Goal: Task Accomplishment & Management: Complete application form

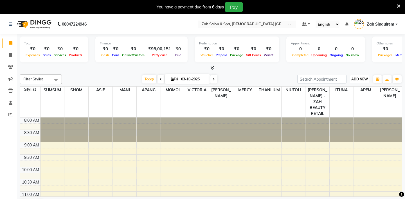
click at [357, 78] on span "ADD NEW" at bounding box center [359, 79] width 17 height 4
click at [337, 97] on link "Add Invoice" at bounding box center [346, 96] width 44 height 7
select select "service"
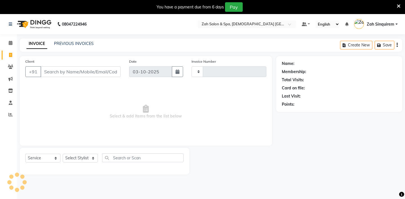
type input "1071"
select select "5613"
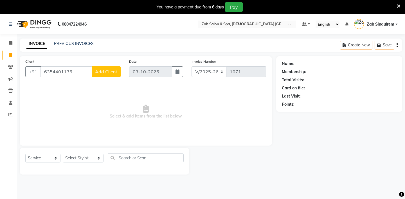
type input "6354401135"
click at [107, 73] on span "Add Client" at bounding box center [106, 72] width 22 height 6
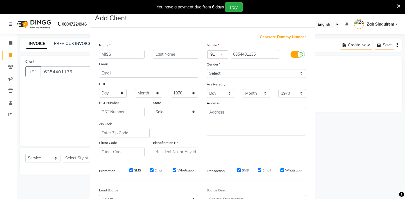
type input "MISS"
click at [164, 56] on input "text" at bounding box center [176, 54] width 46 height 9
type input "[PERSON_NAME]"
click at [208, 75] on select "Select [DEMOGRAPHIC_DATA] [DEMOGRAPHIC_DATA] Other Prefer Not To Say" at bounding box center [256, 73] width 99 height 9
click at [214, 75] on select "Select [DEMOGRAPHIC_DATA] [DEMOGRAPHIC_DATA] Other Prefer Not To Say" at bounding box center [256, 73] width 99 height 9
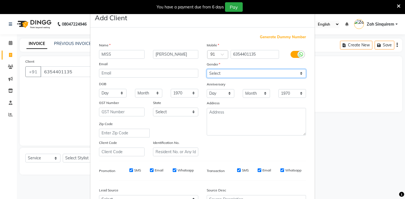
select select "[DEMOGRAPHIC_DATA]"
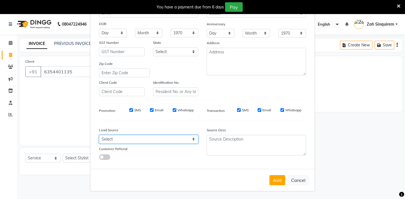
click at [137, 141] on select "Select" at bounding box center [148, 139] width 99 height 9
click at [117, 137] on select "Select" at bounding box center [148, 139] width 99 height 9
click at [129, 139] on select "Select" at bounding box center [148, 139] width 99 height 9
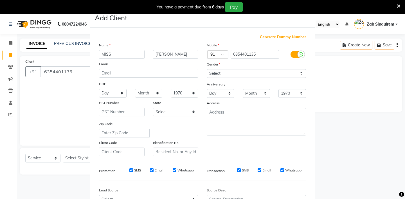
click at [12, 42] on ngb-modal-window "Add Client Generate Dummy Number Name [PERSON_NAME] Email DOB Day 01 02 03 04 0…" at bounding box center [202, 99] width 405 height 199
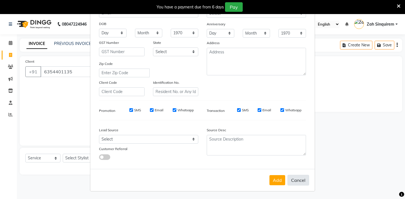
click at [300, 180] on button "Cancel" at bounding box center [298, 180] width 22 height 11
select select
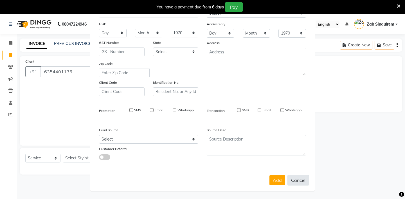
select select
checkbox input "false"
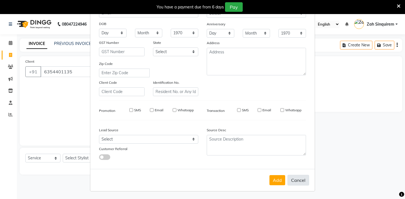
checkbox input "false"
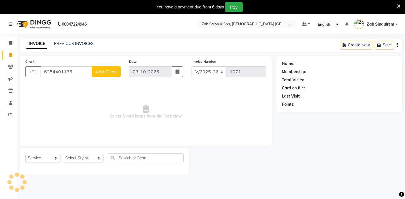
click at [105, 69] on span "Add Client" at bounding box center [106, 72] width 22 height 6
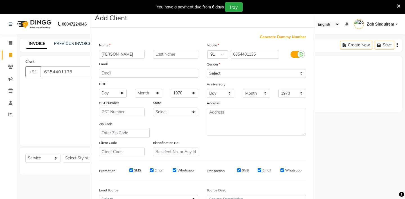
type input "[PERSON_NAME]"
click at [222, 75] on select "Select [DEMOGRAPHIC_DATA] [DEMOGRAPHIC_DATA] Other Prefer Not To Say" at bounding box center [256, 73] width 99 height 9
select select "[DEMOGRAPHIC_DATA]"
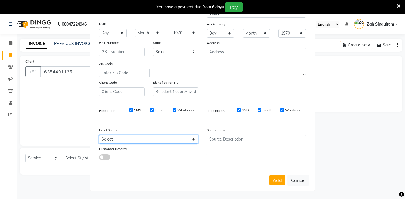
click at [165, 138] on select "Select" at bounding box center [148, 139] width 99 height 9
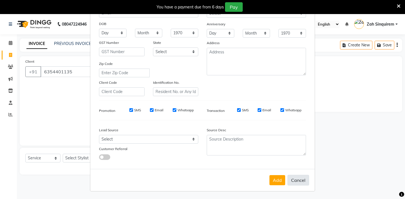
click at [296, 182] on button "Cancel" at bounding box center [298, 180] width 22 height 11
select select
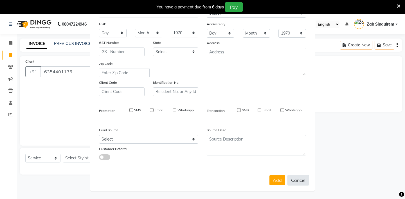
select select
checkbox input "false"
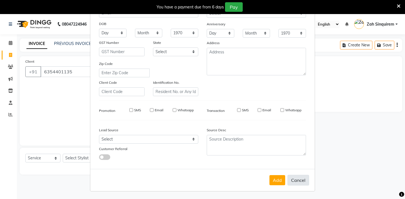
checkbox input "false"
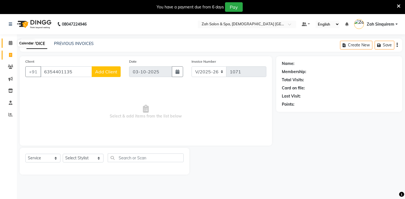
click at [11, 40] on span at bounding box center [11, 43] width 10 height 6
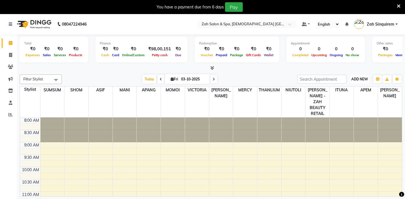
click at [356, 79] on span "ADD NEW" at bounding box center [359, 79] width 17 height 4
click at [336, 96] on link "Add Invoice" at bounding box center [346, 96] width 44 height 7
select select "service"
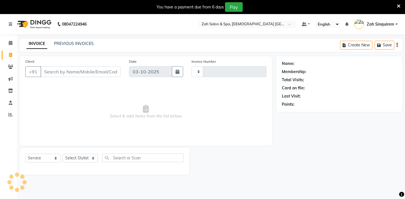
type input "1071"
select select "5613"
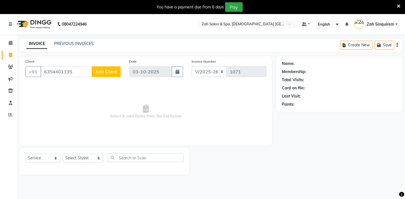
type input "6354401135"
click at [112, 77] on div "Client [PHONE_NUMBER] Add Client" at bounding box center [73, 69] width 104 height 23
click at [105, 73] on span "Add Client" at bounding box center [106, 72] width 22 height 6
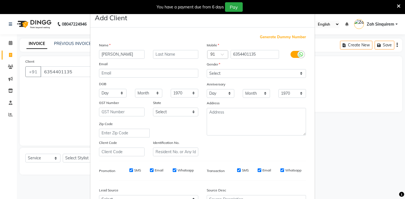
type input "[PERSON_NAME]"
click at [215, 72] on select "Select [DEMOGRAPHIC_DATA] [DEMOGRAPHIC_DATA] Other Prefer Not To Say" at bounding box center [256, 73] width 99 height 9
select select "[DEMOGRAPHIC_DATA]"
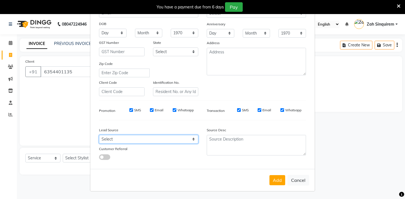
click at [131, 141] on select "Select Walk-in Referral Internet Friend Word of Mouth Advertisement Facebook Ju…" at bounding box center [148, 139] width 99 height 9
select select "36148"
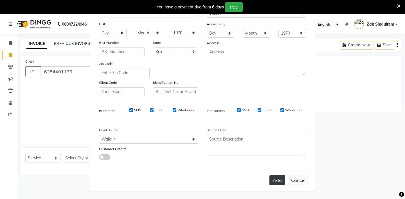
click at [278, 182] on button "Add" at bounding box center [277, 180] width 16 height 10
type input "63******35"
select select
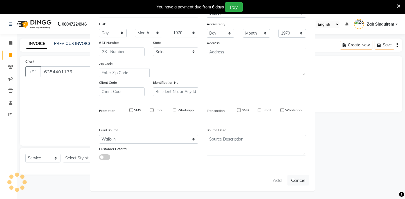
select select
checkbox input "false"
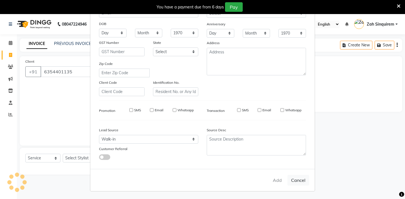
checkbox input "false"
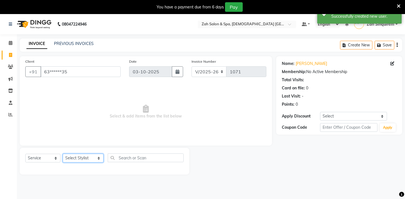
click at [82, 154] on select "Select Stylist [PERSON_NAME] - ZAH BEAUTY RETAIL APANG APEM ASIF ITUNA MANI MER…" at bounding box center [83, 158] width 41 height 9
select select "69643"
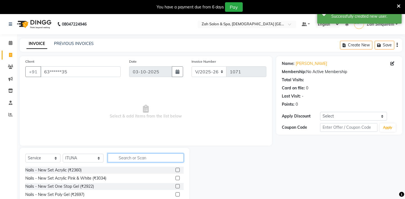
click at [130, 155] on input "text" at bounding box center [146, 157] width 76 height 9
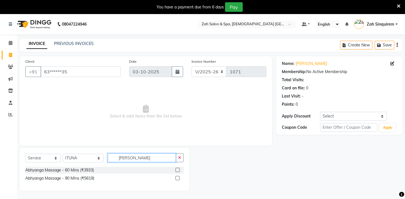
type input "[PERSON_NAME]"
click at [177, 171] on label at bounding box center [177, 170] width 4 height 4
click at [177, 171] on input "checkbox" at bounding box center [177, 170] width 4 height 4
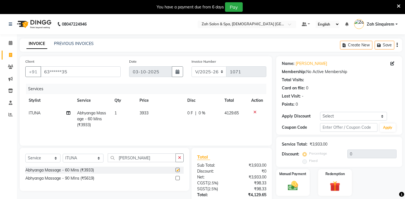
checkbox input "false"
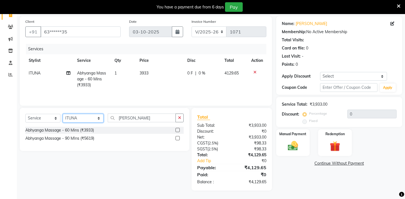
click at [74, 118] on select "Select Stylist [PERSON_NAME] - ZAH BEAUTY RETAIL APANG APEM ASIF ITUNA MANI MER…" at bounding box center [83, 118] width 41 height 9
select select "38262"
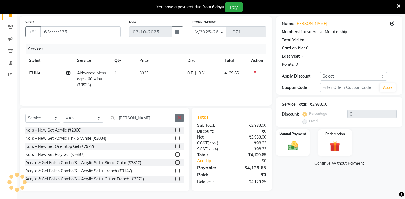
click at [179, 116] on icon "button" at bounding box center [179, 118] width 3 height 4
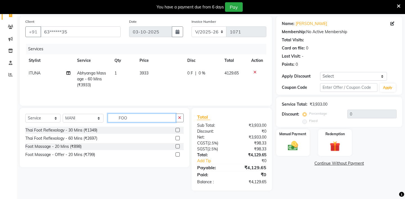
type input "FOO"
click at [176, 128] on label at bounding box center [177, 130] width 4 height 4
click at [176, 128] on input "checkbox" at bounding box center [177, 130] width 4 height 4
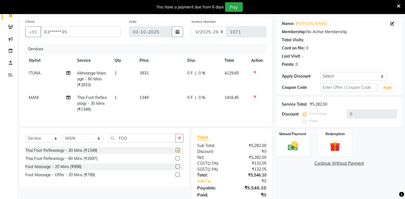
checkbox input "false"
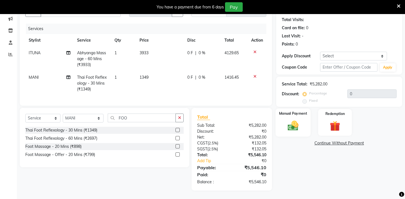
click at [287, 119] on img at bounding box center [292, 125] width 17 height 12
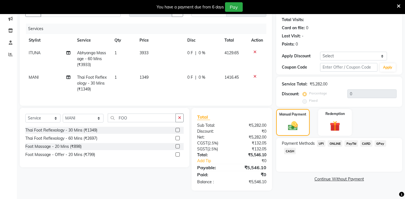
click at [292, 148] on span "CASH" at bounding box center [290, 151] width 12 height 6
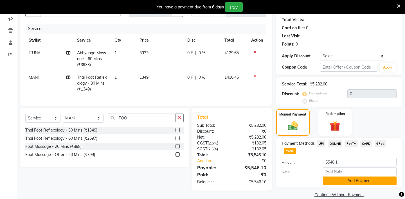
click at [331, 177] on button "Add Payment" at bounding box center [360, 181] width 74 height 9
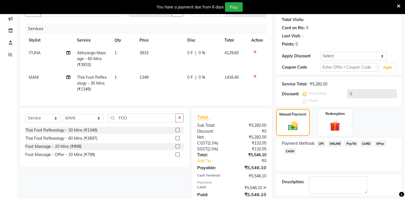
scroll to position [80, 0]
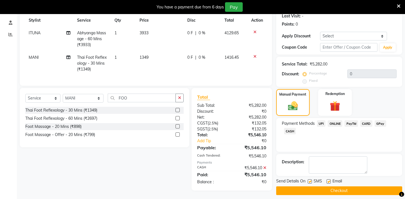
click at [323, 186] on button "Checkout" at bounding box center [339, 190] width 126 height 9
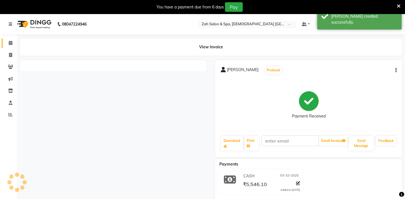
click at [9, 44] on icon at bounding box center [11, 43] width 4 height 4
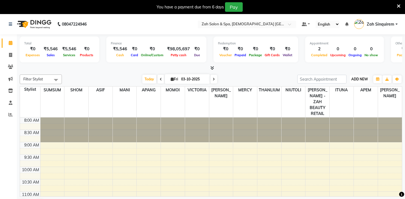
click at [359, 78] on span "ADD NEW" at bounding box center [359, 79] width 17 height 4
click at [334, 100] on link "Add Invoice" at bounding box center [346, 96] width 44 height 7
select select "service"
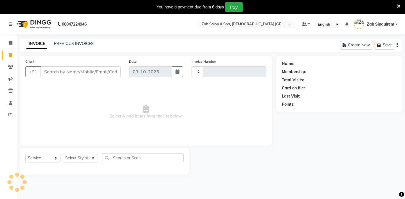
type input "1072"
select select "5613"
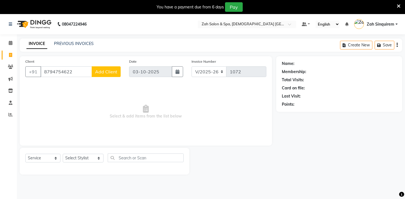
type input "8794754622"
click at [107, 71] on span "Add Client" at bounding box center [106, 72] width 22 height 6
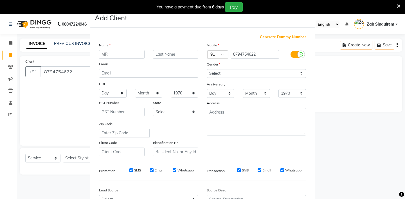
type input "MR"
click at [216, 73] on select "Select [DEMOGRAPHIC_DATA] [DEMOGRAPHIC_DATA] Other Prefer Not To Say" at bounding box center [256, 73] width 99 height 9
select select "[DEMOGRAPHIC_DATA]"
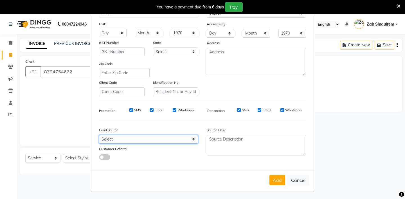
click at [156, 137] on select "Select Walk-in Referral Internet Friend Word of Mouth Advertisement Facebook Ju…" at bounding box center [148, 139] width 99 height 9
select select "36148"
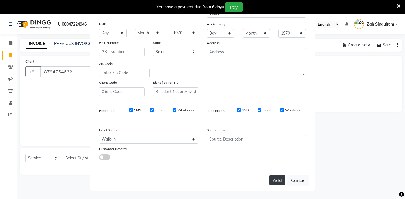
click at [276, 179] on button "Add" at bounding box center [277, 180] width 16 height 10
type input "87******22"
select select
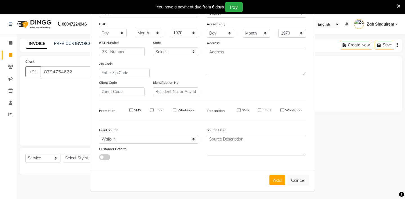
select select
checkbox input "false"
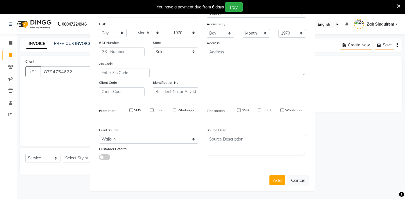
checkbox input "false"
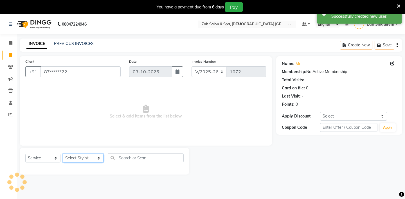
click at [88, 156] on select "Select Stylist [PERSON_NAME] - ZAH BEAUTY RETAIL APANG APEM ASIF ITUNA MANI MER…" at bounding box center [83, 158] width 41 height 9
select select "38271"
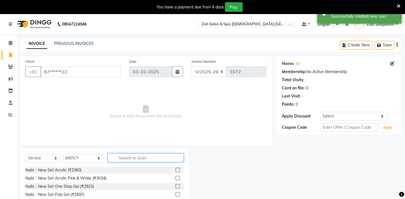
click at [119, 159] on input "text" at bounding box center [146, 157] width 76 height 9
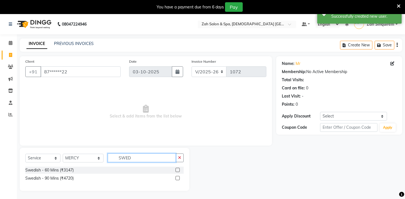
type input "SWED"
click at [177, 168] on label at bounding box center [177, 170] width 4 height 4
click at [177, 168] on input "checkbox" at bounding box center [177, 170] width 4 height 4
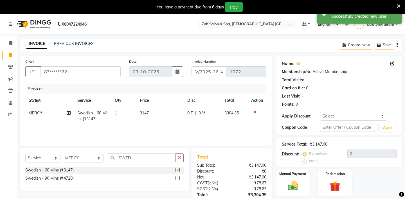
checkbox input "false"
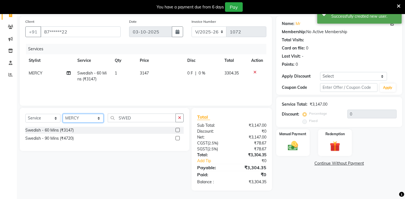
click at [81, 116] on select "Select Stylist [PERSON_NAME] - ZAH BEAUTY RETAIL APANG APEM ASIF ITUNA MANI MER…" at bounding box center [83, 118] width 41 height 9
select select "57860"
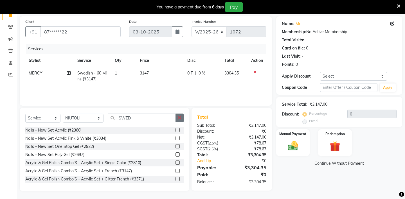
click at [177, 117] on button "button" at bounding box center [179, 118] width 8 height 9
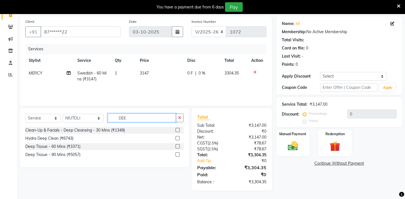
type input "DEE"
click at [177, 146] on label at bounding box center [177, 146] width 4 height 4
click at [177, 146] on input "checkbox" at bounding box center [177, 147] width 4 height 4
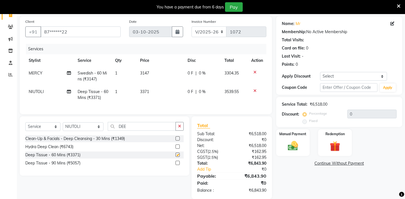
checkbox input "false"
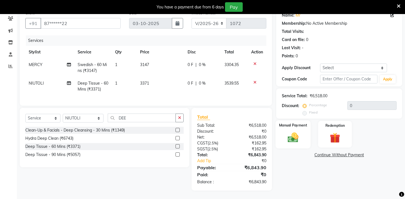
click at [287, 131] on img at bounding box center [292, 137] width 17 height 12
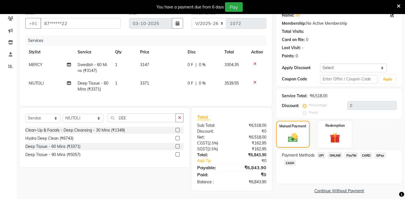
click at [367, 152] on span "CARD" at bounding box center [366, 155] width 12 height 6
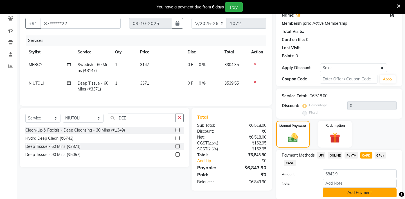
click at [337, 188] on button "Add Payment" at bounding box center [360, 192] width 74 height 9
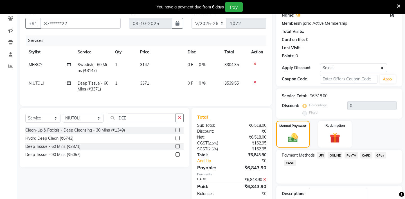
scroll to position [78, 0]
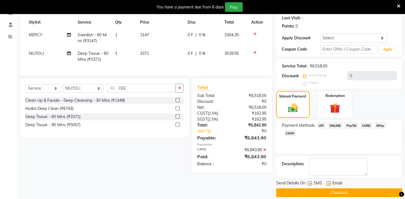
click at [319, 188] on button "Checkout" at bounding box center [339, 192] width 126 height 9
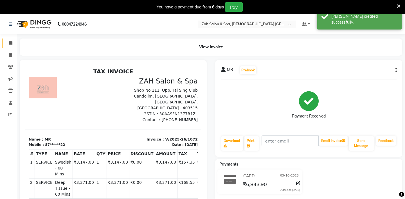
click at [10, 39] on link "Calendar" at bounding box center [8, 43] width 13 height 9
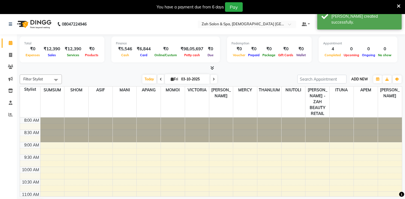
click at [361, 78] on span "ADD NEW" at bounding box center [359, 79] width 17 height 4
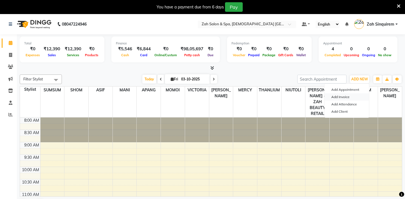
click at [341, 98] on link "Add Invoice" at bounding box center [346, 96] width 44 height 7
select select "5613"
select select "service"
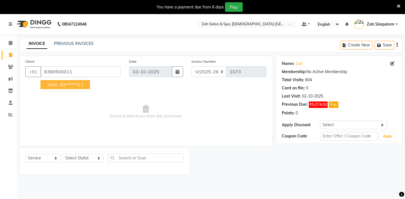
click at [75, 84] on ngb-highlight "83******11" at bounding box center [71, 85] width 23 height 6
type input "83******11"
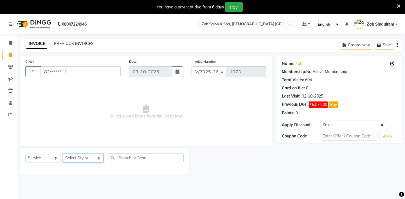
click at [77, 157] on select "Select Stylist [PERSON_NAME] - ZAH BEAUTY RETAIL APANG APEM ASIF ITUNA MANI MER…" at bounding box center [83, 158] width 41 height 9
select select "38267"
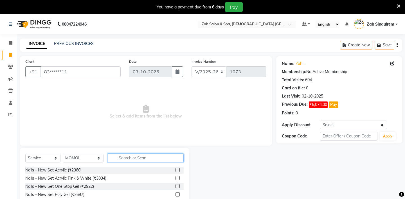
click at [123, 158] on input "text" at bounding box center [146, 157] width 76 height 9
type input "DEE"
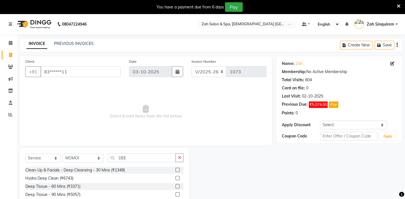
click at [178, 185] on label at bounding box center [177, 186] width 4 height 4
click at [178, 185] on input "checkbox" at bounding box center [177, 187] width 4 height 4
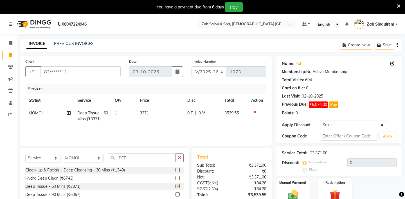
checkbox input "false"
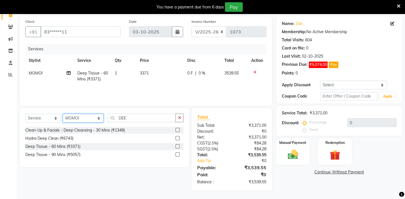
click at [76, 117] on select "Select Stylist [PERSON_NAME] - ZAH BEAUTY RETAIL APANG APEM ASIF ITUNA MANI MER…" at bounding box center [83, 118] width 41 height 9
select select "38270"
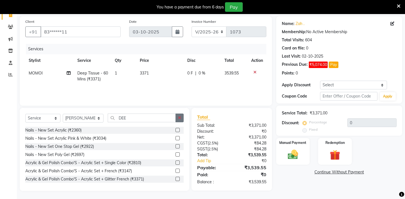
click at [179, 118] on icon "button" at bounding box center [179, 118] width 3 height 4
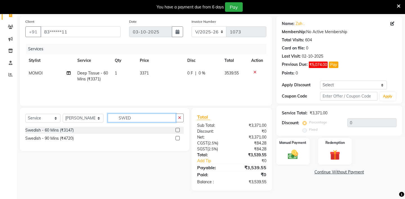
type input "SWED"
click at [177, 132] on label at bounding box center [177, 130] width 4 height 4
click at [177, 132] on input "checkbox" at bounding box center [177, 130] width 4 height 4
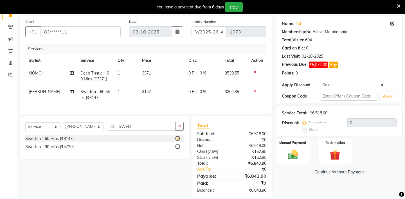
checkbox input "false"
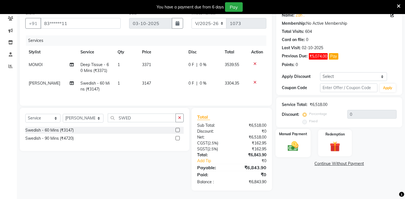
click at [287, 131] on label "Manual Payment" at bounding box center [293, 133] width 28 height 5
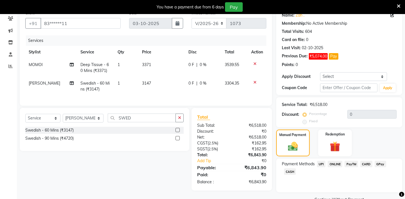
click at [322, 161] on span "UPI" at bounding box center [321, 164] width 9 height 6
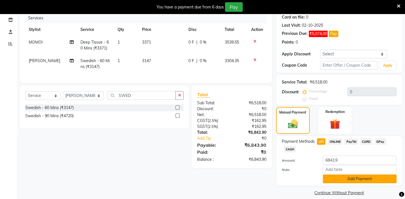
click at [334, 175] on button "Add Payment" at bounding box center [360, 179] width 74 height 9
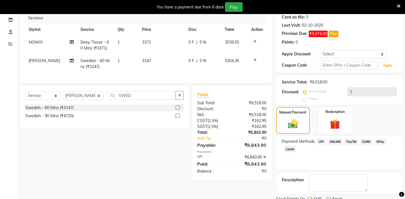
scroll to position [87, 0]
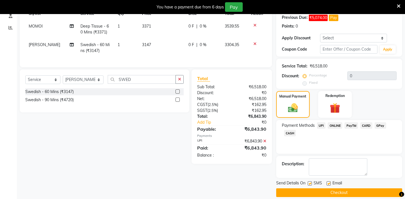
click at [316, 188] on button "Checkout" at bounding box center [339, 192] width 126 height 9
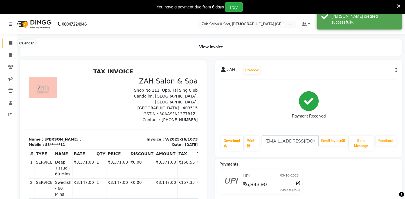
click at [9, 41] on icon at bounding box center [11, 43] width 4 height 4
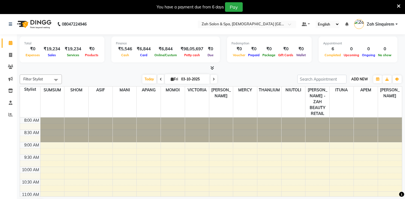
click at [359, 80] on span "ADD NEW" at bounding box center [359, 79] width 17 height 4
click at [337, 96] on link "Add Invoice" at bounding box center [346, 96] width 44 height 7
select select "5613"
select select "service"
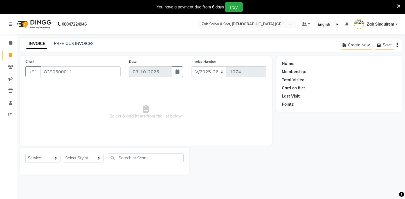
type input "8390500011"
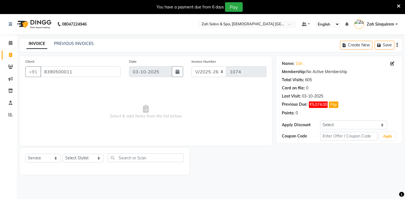
scroll to position [14, 0]
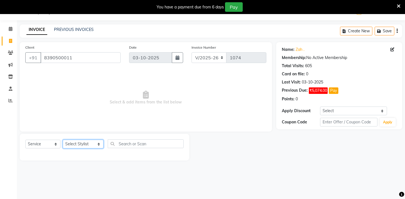
click at [83, 144] on select "Select Stylist [PERSON_NAME] - ZAH BEAUTY RETAIL APANG APEM ASIF ITUNA MANI MER…" at bounding box center [83, 144] width 41 height 9
select select "38259"
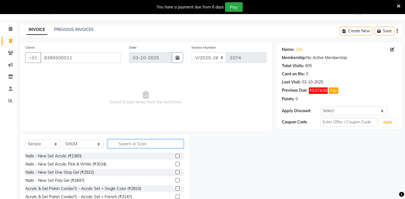
click at [122, 144] on input "text" at bounding box center [146, 143] width 76 height 9
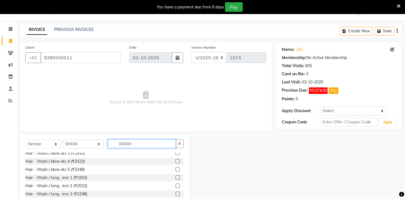
scroll to position [77, 0]
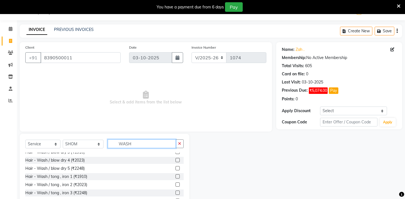
type input "WASH"
click at [177, 168] on label at bounding box center [177, 168] width 4 height 4
click at [177, 168] on input "checkbox" at bounding box center [177, 169] width 4 height 4
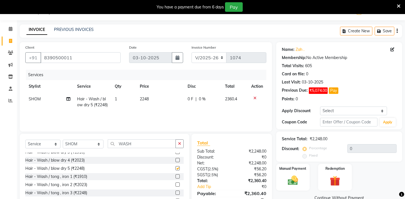
checkbox input "false"
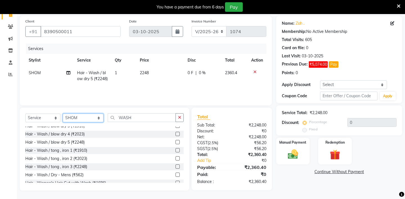
click at [88, 118] on select "Select Stylist [PERSON_NAME] - ZAH BEAUTY RETAIL APANG APEM ASIF ITUNA MANI MER…" at bounding box center [83, 118] width 41 height 9
select select "38260"
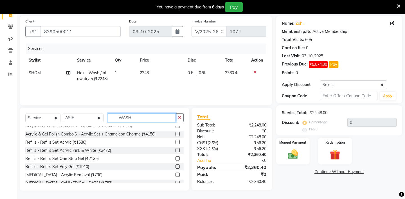
click at [144, 118] on input "WASH" at bounding box center [142, 117] width 68 height 9
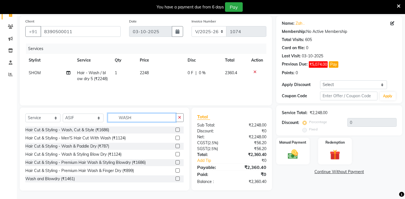
scroll to position [6, 0]
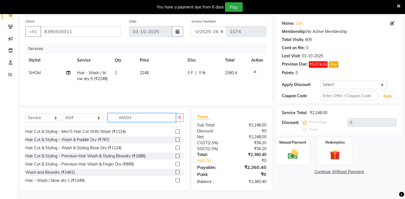
type input "WASH"
click at [176, 148] on label at bounding box center [177, 148] width 4 height 4
click at [176, 148] on input "checkbox" at bounding box center [177, 148] width 4 height 4
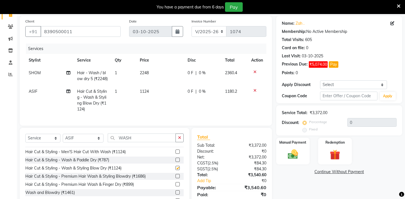
checkbox input "false"
click at [178, 178] on label at bounding box center [177, 176] width 4 height 4
click at [178, 178] on input "checkbox" at bounding box center [177, 177] width 4 height 4
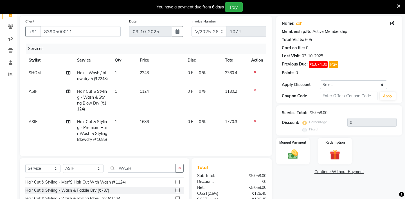
checkbox input "false"
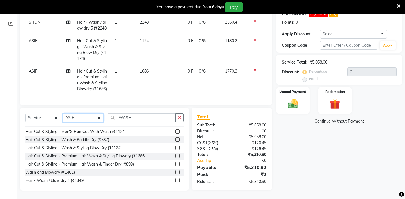
click at [80, 122] on select "Select Stylist [PERSON_NAME] - ZAH BEAUTY RETAIL APANG APEM ASIF ITUNA MANI MER…" at bounding box center [83, 118] width 41 height 9
select select "38262"
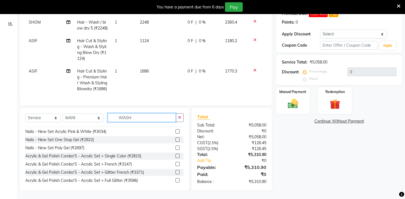
click at [175, 117] on input "WASH" at bounding box center [142, 117] width 68 height 9
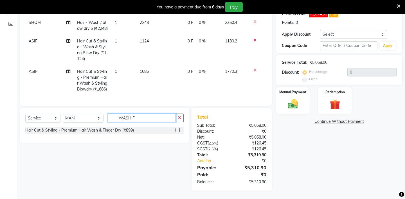
scroll to position [0, 0]
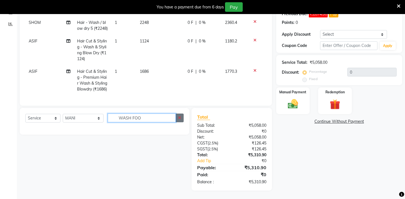
type input "WASH FOO"
click at [180, 116] on icon "button" at bounding box center [179, 118] width 3 height 4
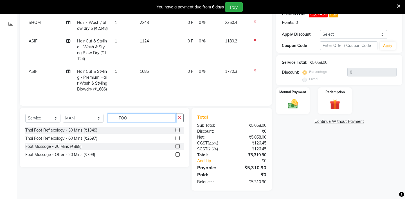
type input "FOO"
click at [177, 155] on label at bounding box center [177, 154] width 4 height 4
click at [177, 155] on input "checkbox" at bounding box center [177, 155] width 4 height 4
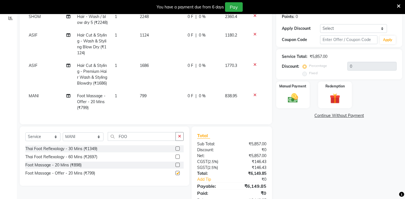
checkbox input "false"
click at [80, 141] on select "Select Stylist [PERSON_NAME] - ZAH BEAUTY RETAIL APANG APEM ASIF ITUNA MANI MER…" at bounding box center [83, 136] width 41 height 9
select select "92939"
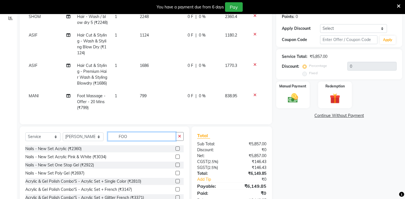
click at [126, 141] on input "FOO" at bounding box center [142, 136] width 68 height 9
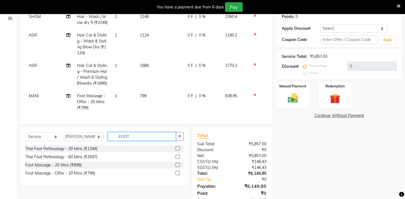
type input "FOOT"
click at [177, 175] on label at bounding box center [177, 173] width 4 height 4
click at [177, 175] on input "checkbox" at bounding box center [177, 173] width 4 height 4
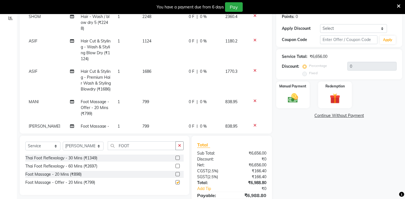
checkbox input "false"
click at [177, 156] on label at bounding box center [177, 158] width 4 height 4
click at [177, 156] on input "checkbox" at bounding box center [177, 158] width 4 height 4
checkbox input "false"
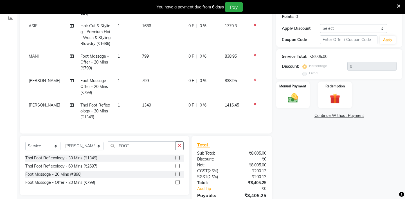
scroll to position [124, 0]
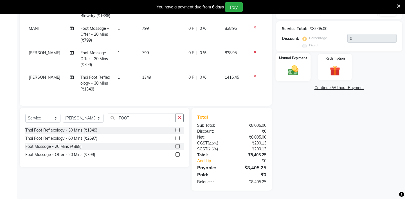
click at [297, 57] on div "Manual Payment" at bounding box center [292, 67] width 35 height 28
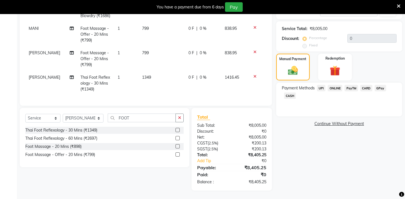
click at [366, 85] on span "CARD" at bounding box center [366, 88] width 12 height 6
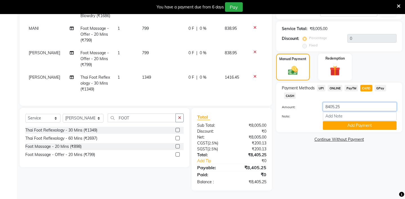
click at [340, 102] on input "8405.25" at bounding box center [360, 106] width 74 height 9
type input "8"
type input "1416"
click at [337, 121] on button "Add Payment" at bounding box center [360, 125] width 74 height 9
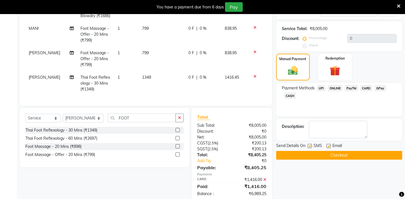
click at [321, 85] on span "UPI" at bounding box center [321, 88] width 9 height 6
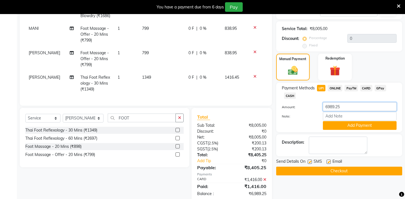
click at [343, 102] on input "6989.25" at bounding box center [360, 106] width 74 height 9
type input "6"
type input "1678"
click at [334, 121] on button "Add Payment" at bounding box center [360, 125] width 74 height 9
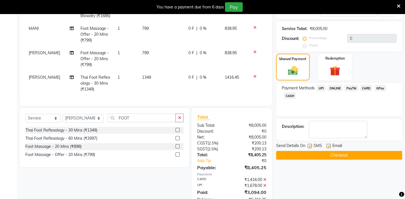
click at [286, 85] on div "Payment Methods UPI ONLINE PayTM CARD GPay CASH" at bounding box center [339, 92] width 115 height 15
click at [288, 92] on span "CASH" at bounding box center [290, 95] width 12 height 6
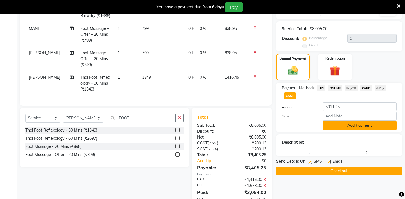
click at [338, 121] on button "Add Payment" at bounding box center [360, 125] width 74 height 9
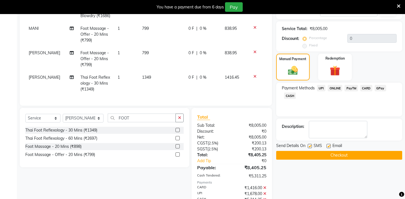
click at [319, 151] on button "Checkout" at bounding box center [339, 155] width 126 height 9
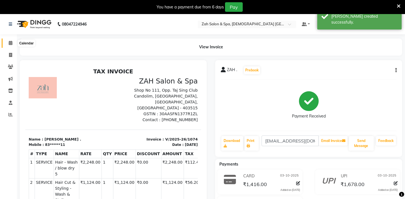
click at [11, 41] on icon at bounding box center [11, 43] width 4 height 4
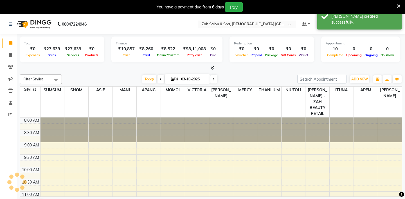
scroll to position [225, 0]
